Goal: Find contact information: Find contact information

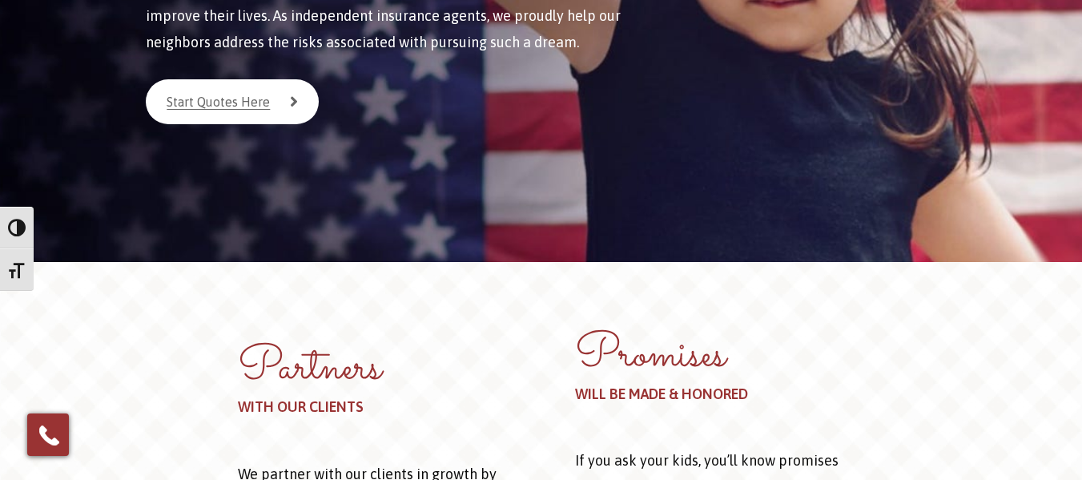
scroll to position [80, 0]
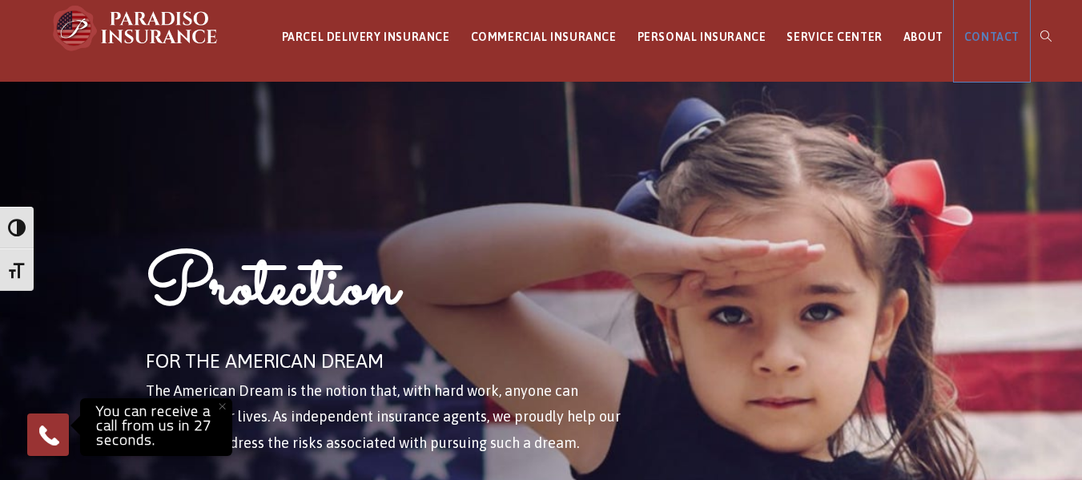
click at [982, 38] on span "CONTACT" at bounding box center [991, 36] width 55 height 13
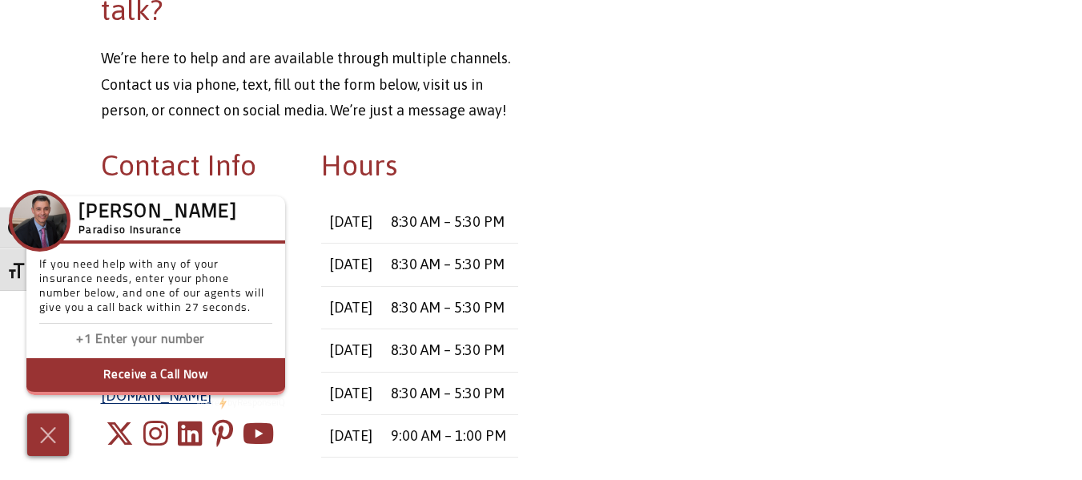
scroll to position [320, 0]
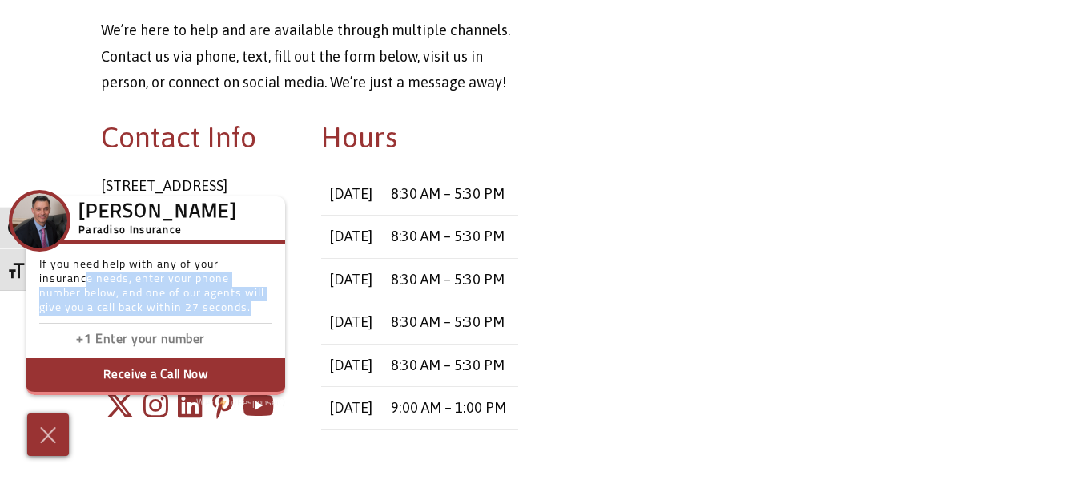
drag, startPoint x: 87, startPoint y: 276, endPoint x: 270, endPoint y: 314, distance: 186.4
click at [270, 314] on p "If you need help with any of your insurance needs, enter your phone number belo…" at bounding box center [155, 291] width 233 height 66
click at [225, 279] on p "If you need help with any of your insurance needs, enter your phone number belo…" at bounding box center [155, 291] width 233 height 66
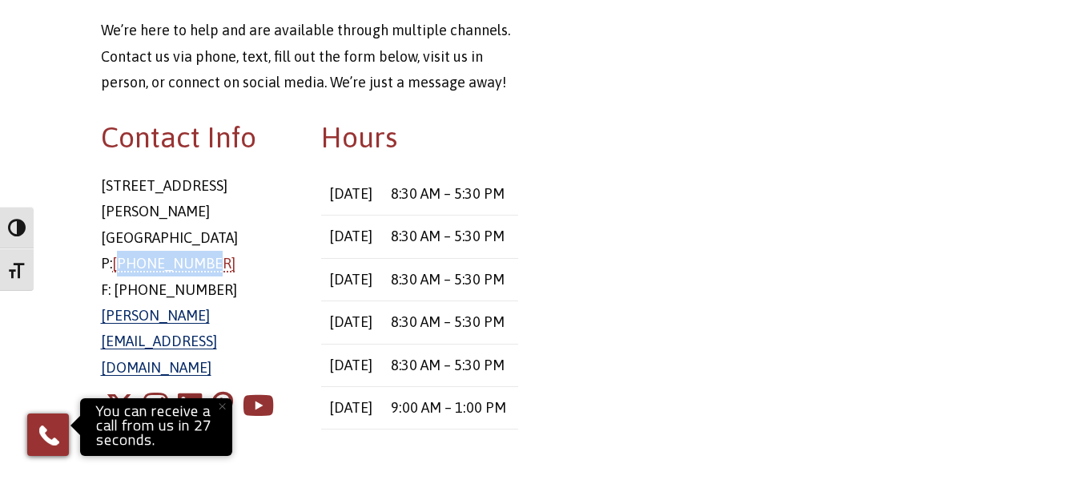
drag, startPoint x: 219, startPoint y: 239, endPoint x: 124, endPoint y: 229, distance: 95.0
click at [124, 229] on p "[STREET_ADDRESS][PERSON_NAME] P: [PHONE_NUMBER] F: [PHONE_NUMBER] [PERSON_NAME]…" at bounding box center [199, 276] width 197 height 207
